Goal: Information Seeking & Learning: Learn about a topic

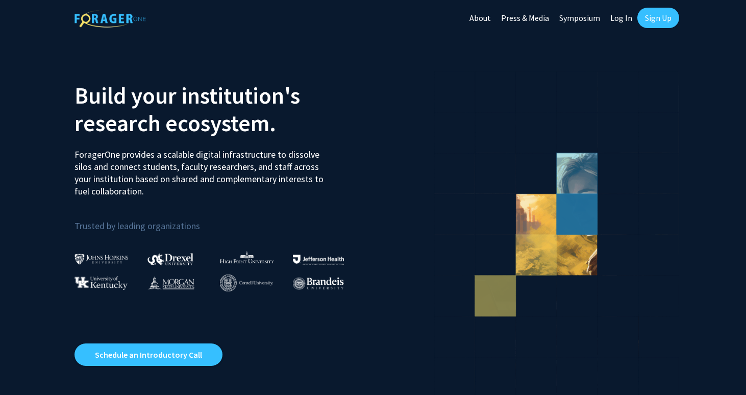
click at [577, 19] on link "Symposium" at bounding box center [579, 18] width 51 height 36
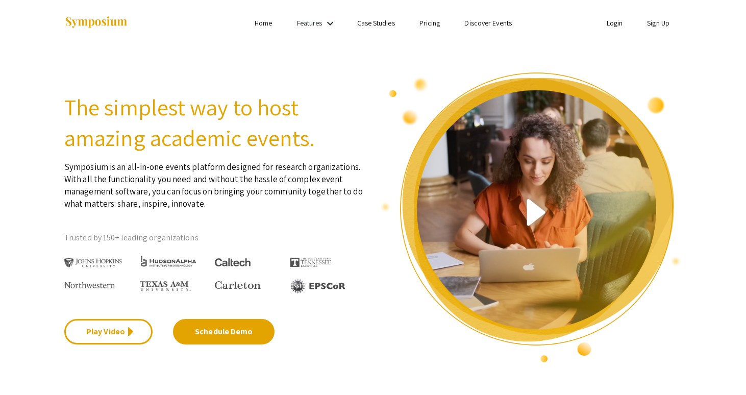
click at [429, 21] on link "Pricing" at bounding box center [430, 22] width 21 height 9
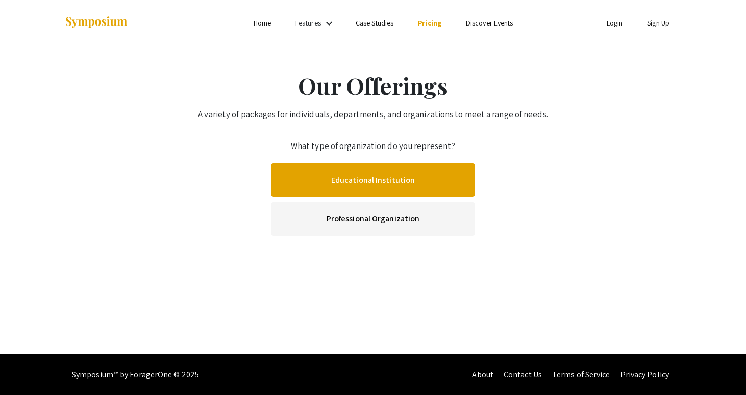
click at [363, 187] on link "Educational Institution" at bounding box center [373, 180] width 204 height 34
